Goal: Transaction & Acquisition: Purchase product/service

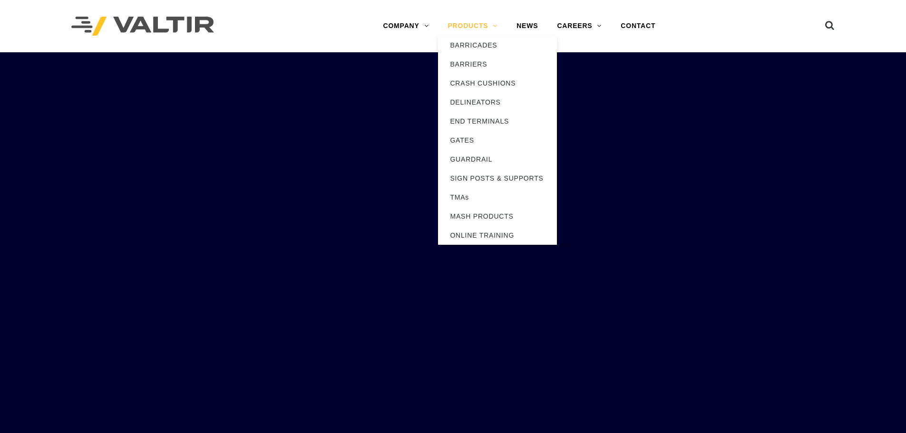
click at [479, 26] on link "PRODUCTS" at bounding box center [472, 26] width 69 height 19
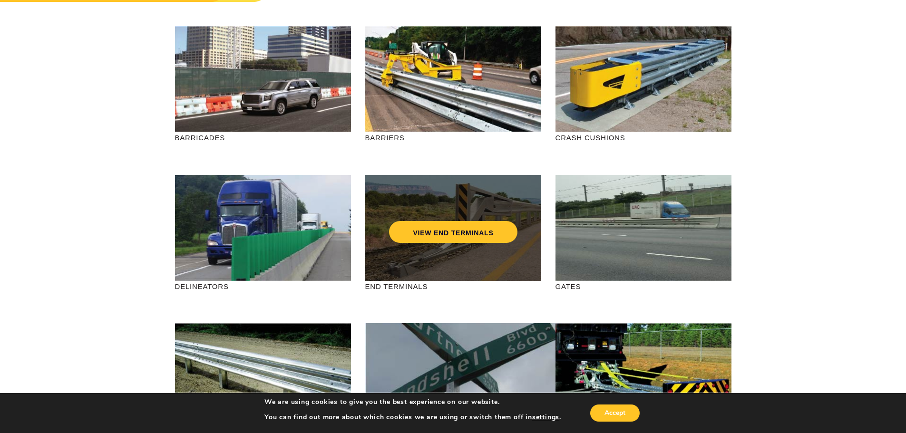
scroll to position [48, 0]
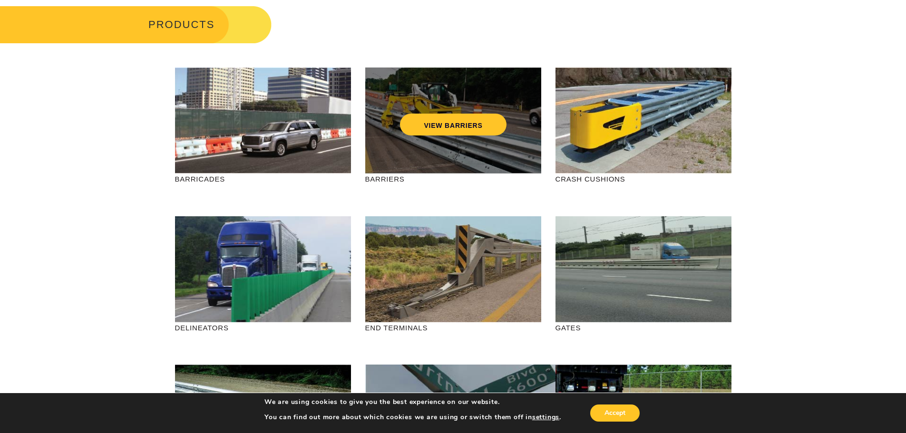
click at [473, 146] on div "VIEW BARRIERS" at bounding box center [453, 121] width 176 height 106
click at [467, 125] on link "VIEW BARRIERS" at bounding box center [453, 125] width 106 height 22
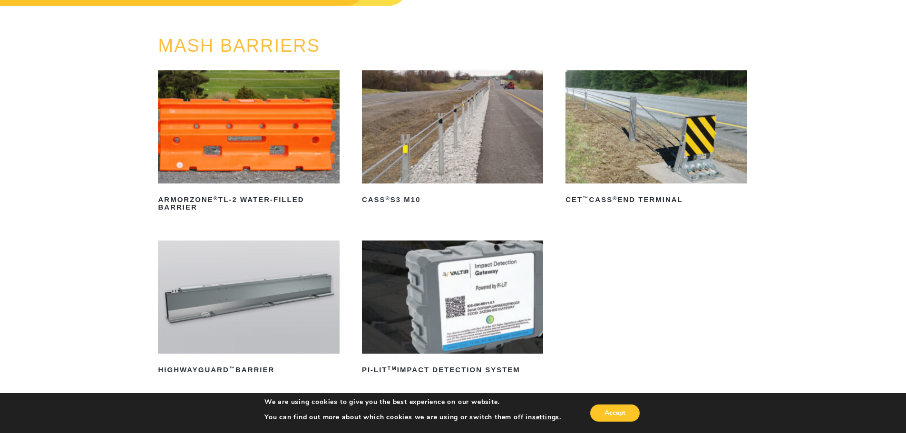
scroll to position [143, 0]
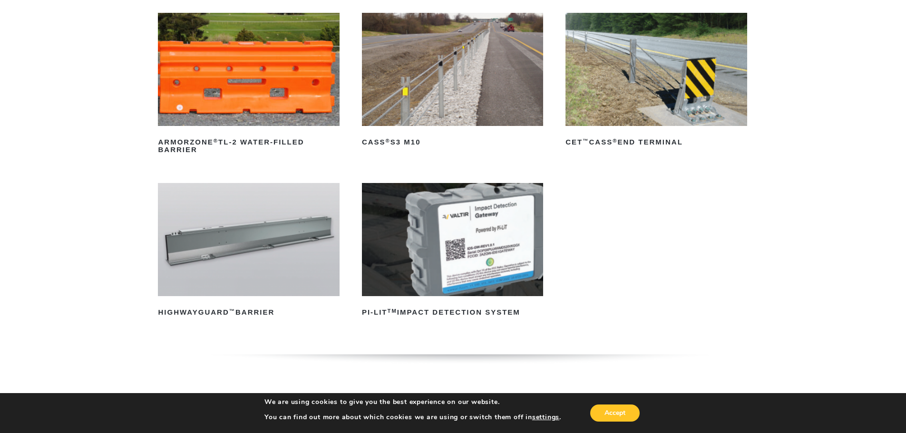
click at [239, 240] on img at bounding box center [248, 239] width 181 height 113
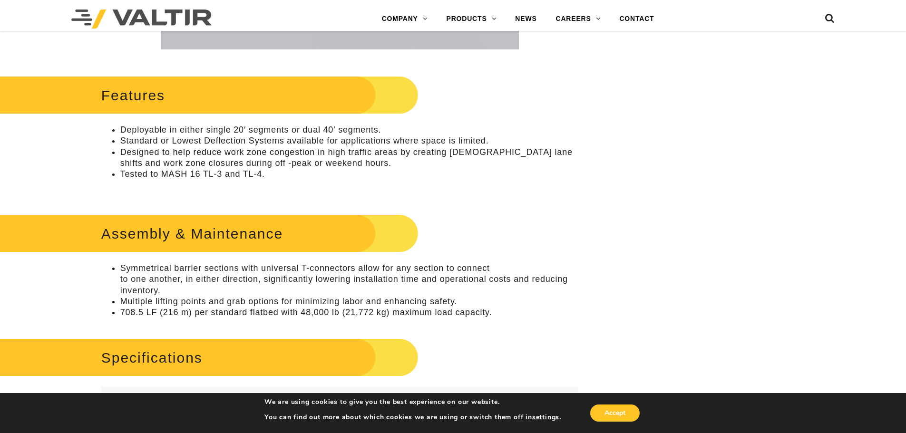
scroll to position [380, 0]
